Goal: Task Accomplishment & Management: Manage account settings

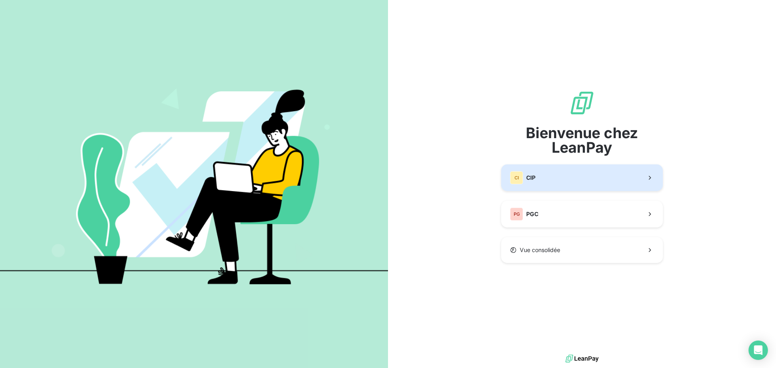
click at [562, 186] on button "CI CIP" at bounding box center [582, 178] width 162 height 27
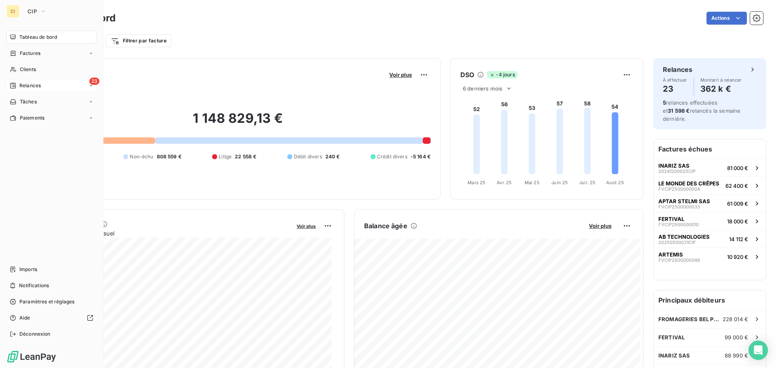
click at [38, 88] on span "Relances" at bounding box center [29, 85] width 21 height 7
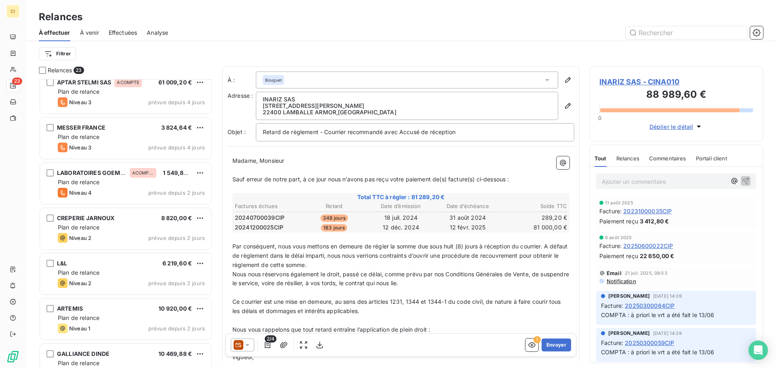
scroll to position [753, 0]
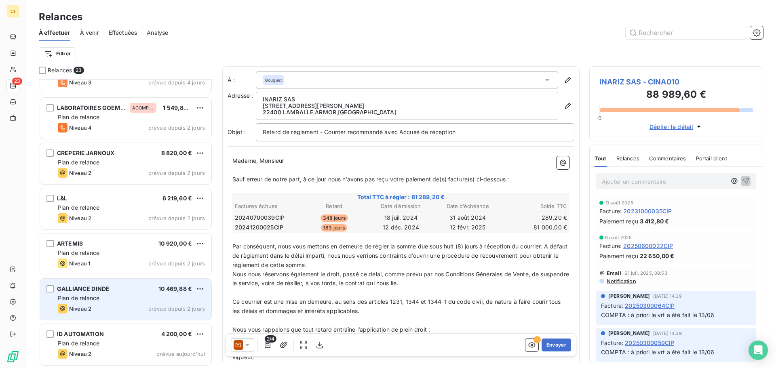
click at [111, 299] on div "Plan de relance" at bounding box center [131, 298] width 147 height 8
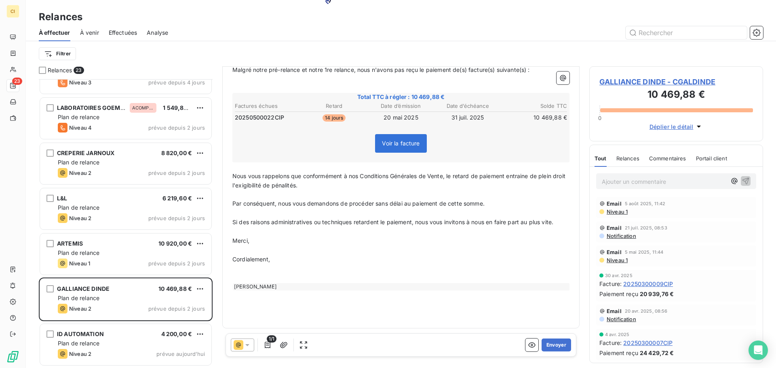
scroll to position [71, 0]
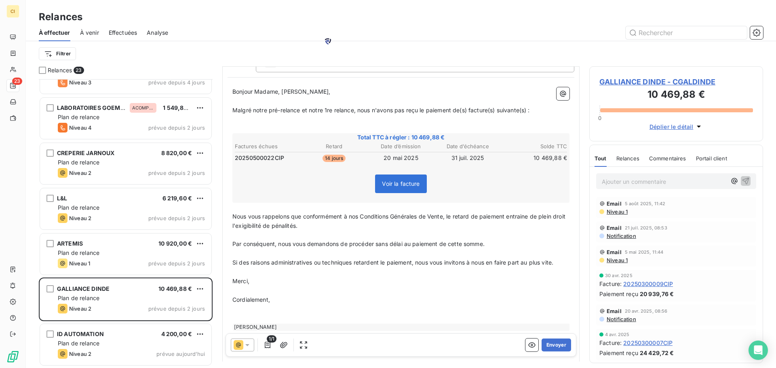
click at [523, 215] on span "Nous vous rappelons que conformément à nos Conditions Générales de Vente, le re…" at bounding box center [399, 221] width 335 height 16
click at [523, 232] on p "﻿" at bounding box center [400, 235] width 337 height 9
click at [502, 245] on p "Par conséquent, nous vous demandons de procéder sans délai au paiement de cette…" at bounding box center [400, 244] width 337 height 9
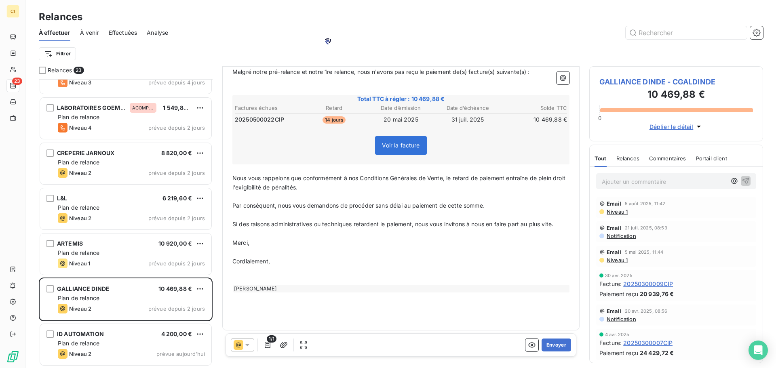
scroll to position [111, 0]
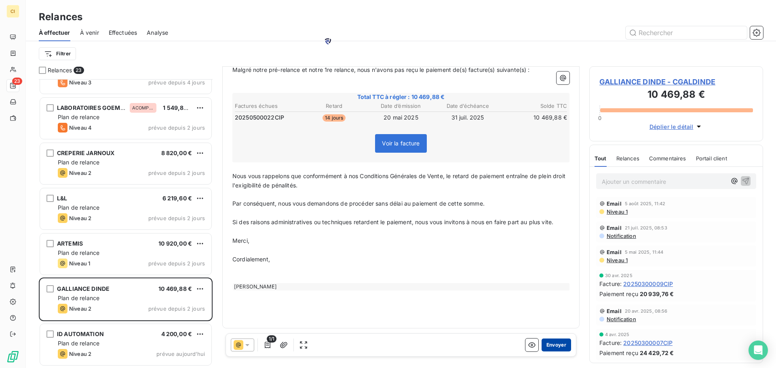
click at [553, 346] on button "Envoyer" at bounding box center [557, 345] width 30 height 13
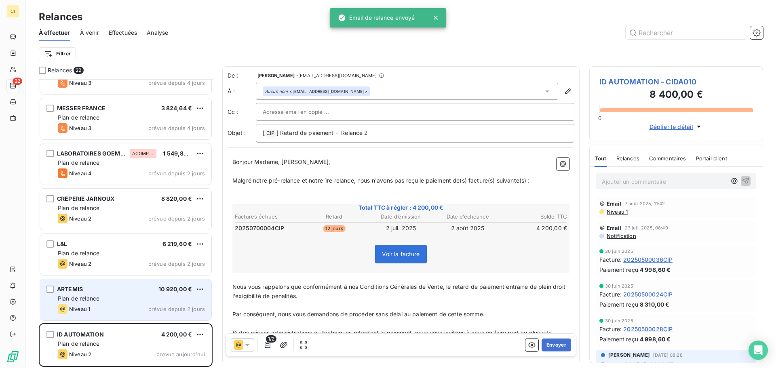
scroll to position [707, 0]
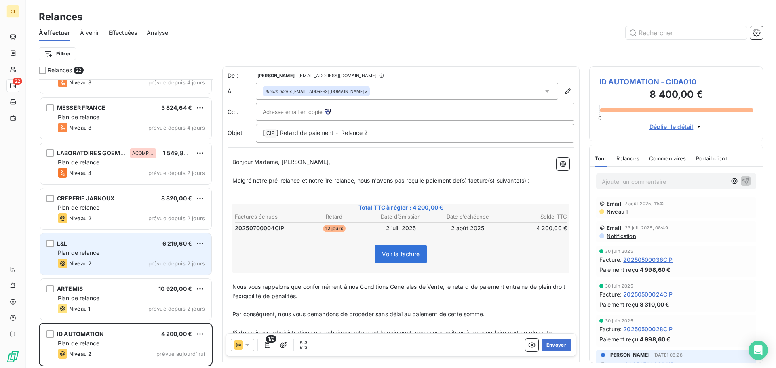
click at [137, 254] on div "Plan de relance" at bounding box center [131, 253] width 147 height 8
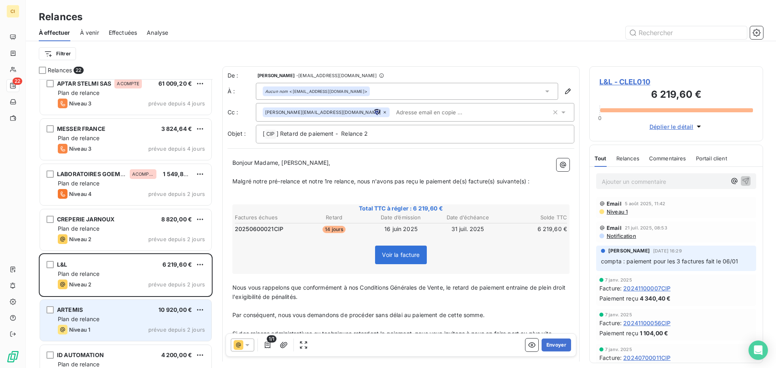
scroll to position [667, 0]
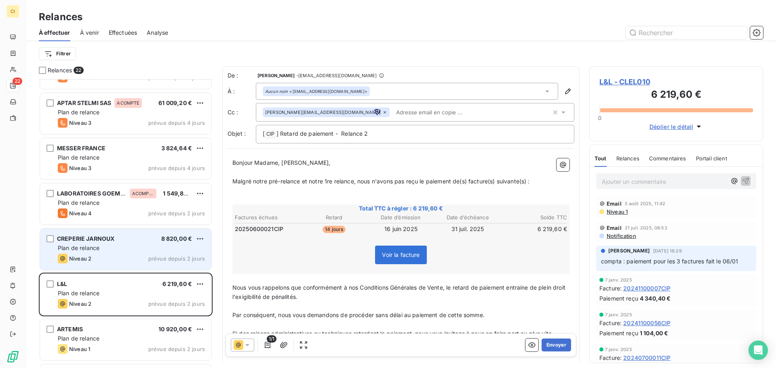
click at [119, 238] on div "CREPERIE JARNOUX 8 820,00 €" at bounding box center [131, 238] width 147 height 7
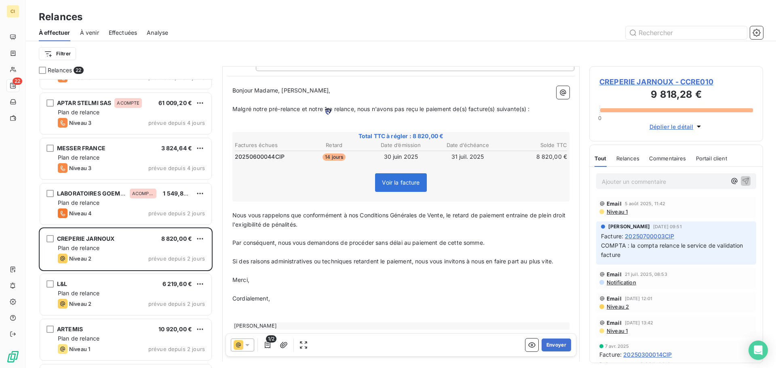
scroll to position [81, 0]
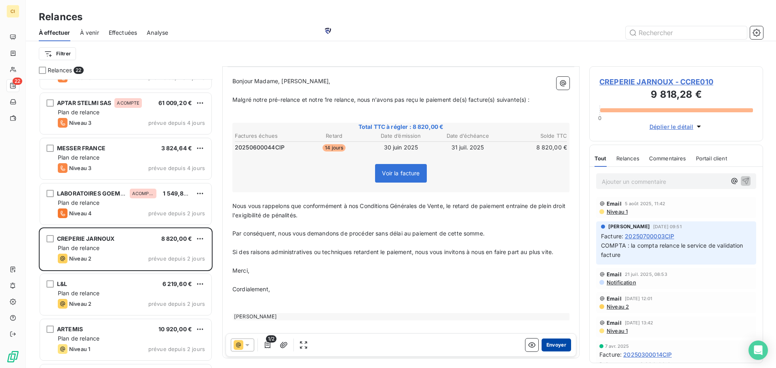
click at [548, 345] on button "Envoyer" at bounding box center [557, 345] width 30 height 13
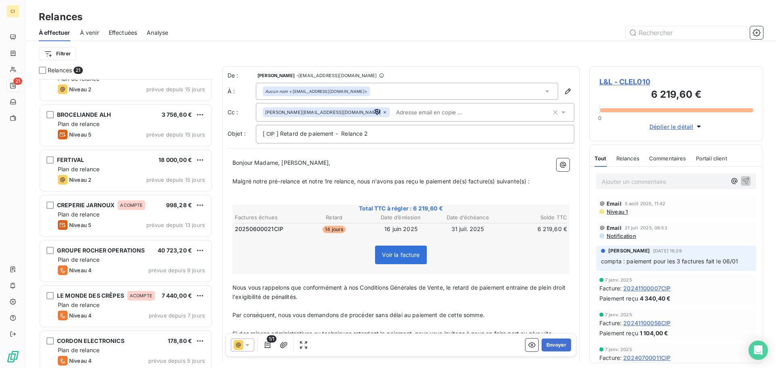
scroll to position [298, 0]
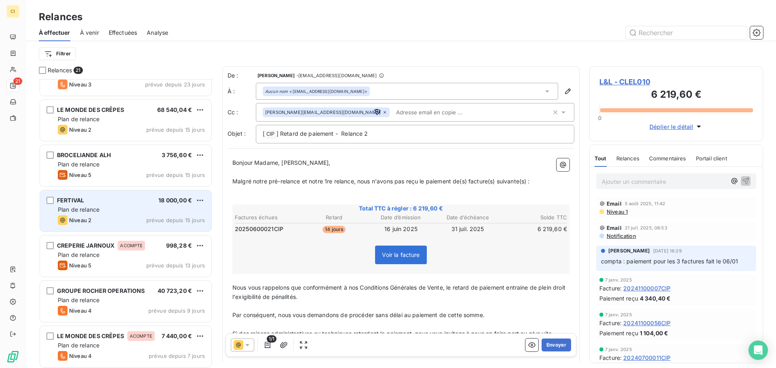
click at [132, 226] on div "FERTIVAL 18 000,00 € Plan de relance Niveau 2 prévue depuis 15 jours" at bounding box center [125, 210] width 171 height 41
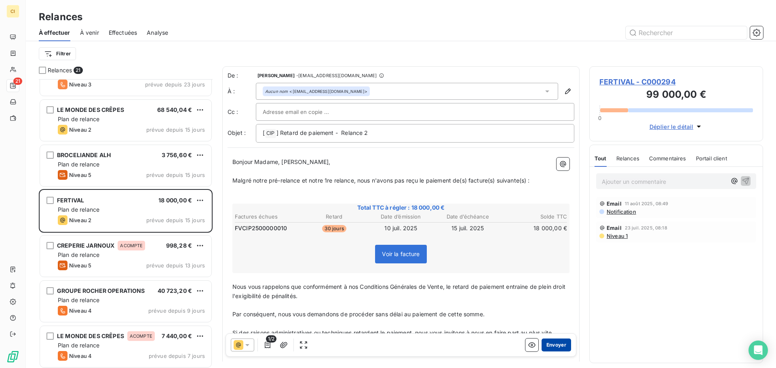
click at [559, 347] on button "Envoyer" at bounding box center [557, 345] width 30 height 13
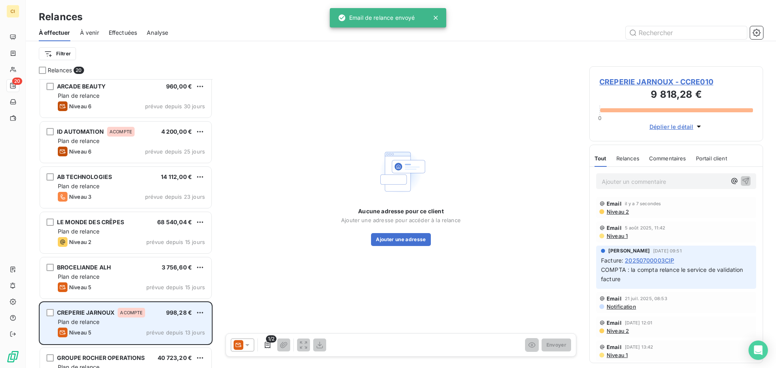
scroll to position [177, 0]
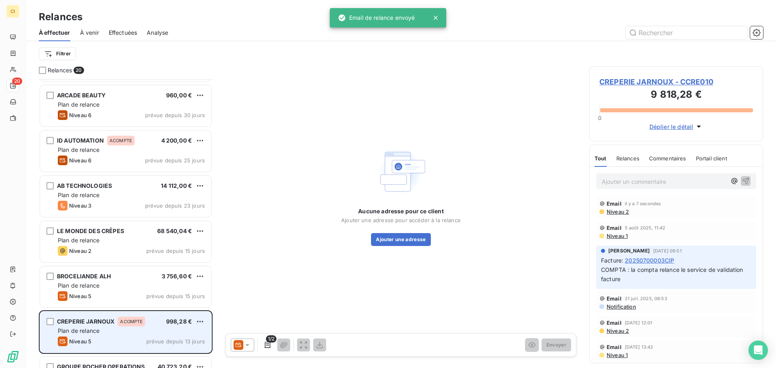
click at [100, 220] on div "LE MONDE DES CRÊPES 68 540,04 € Plan de relance Niveau 2 prévue depuis 15 jours" at bounding box center [126, 242] width 174 height 45
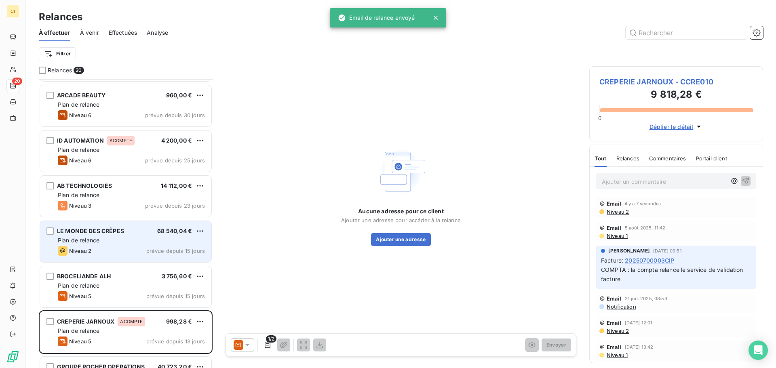
click at [99, 238] on span "Plan de relance" at bounding box center [79, 240] width 42 height 7
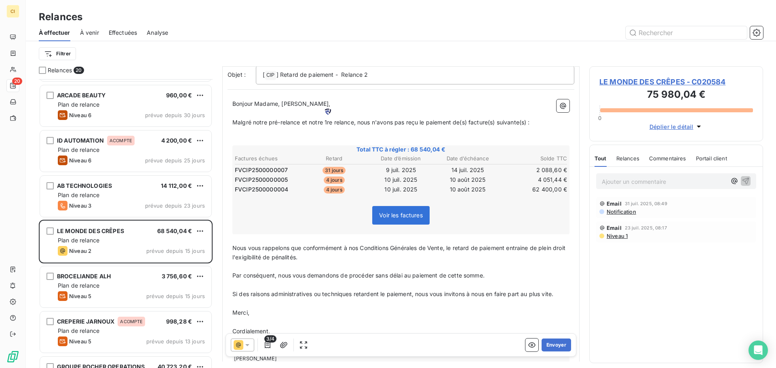
scroll to position [81, 0]
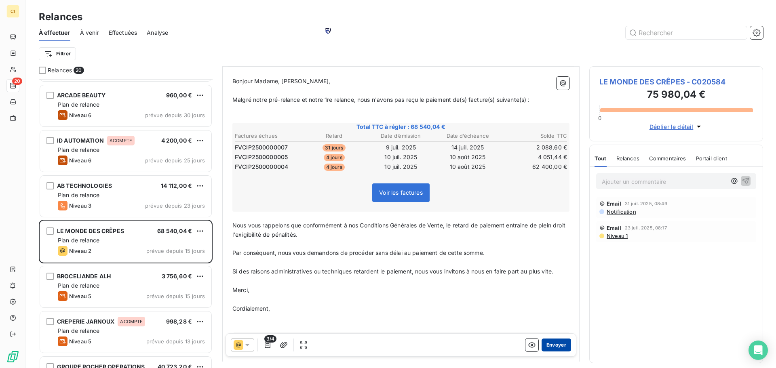
click at [547, 345] on button "Envoyer" at bounding box center [557, 345] width 30 height 13
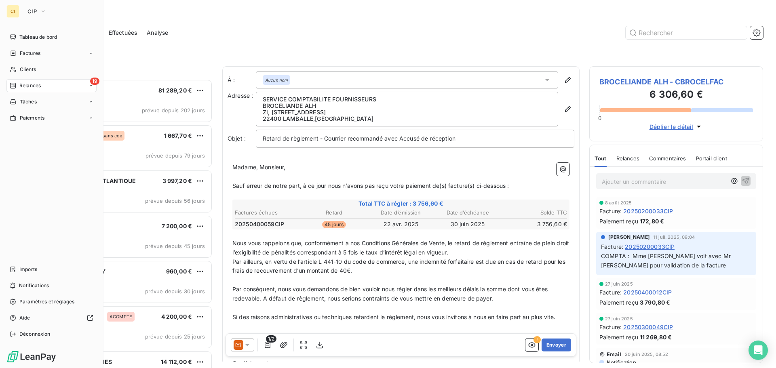
click at [89, 87] on icon at bounding box center [91, 85] width 5 height 5
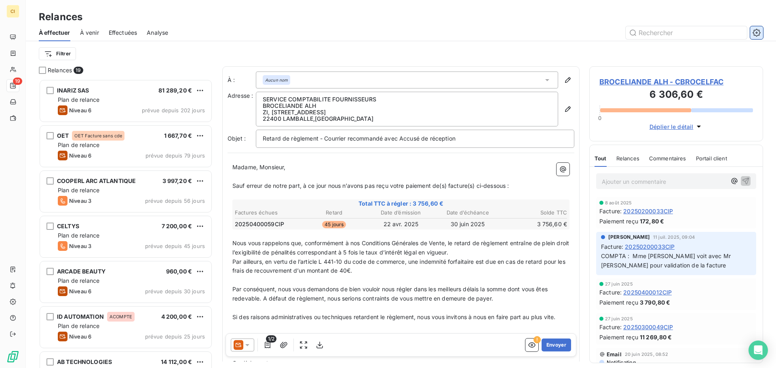
click at [757, 29] on icon "button" at bounding box center [757, 33] width 8 height 8
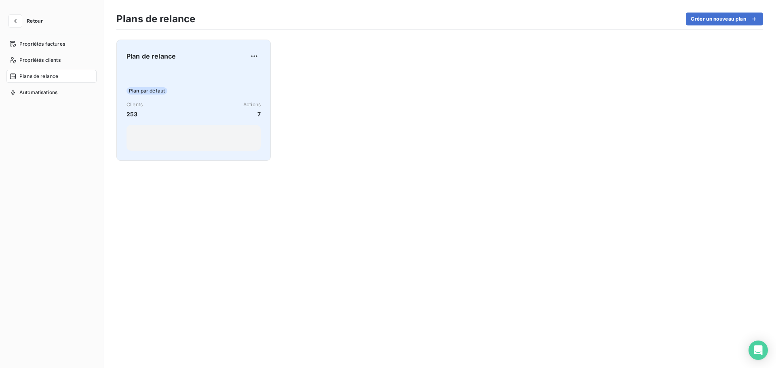
click at [230, 76] on div "Plan par défaut Clients 253 Actions 7" at bounding box center [194, 110] width 134 height 82
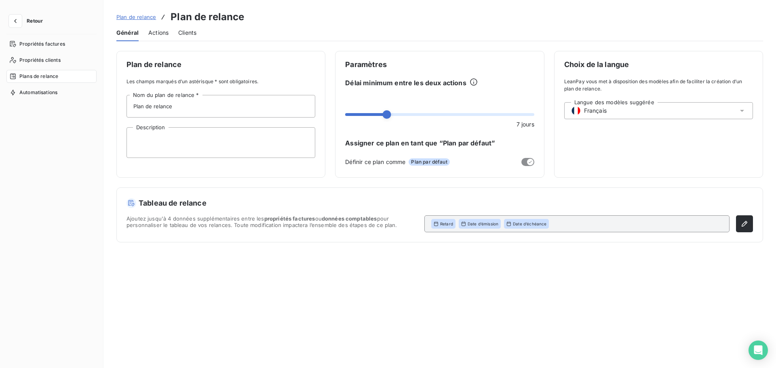
click at [150, 36] on span "Actions" at bounding box center [158, 33] width 20 height 8
